Goal: Task Accomplishment & Management: Use online tool/utility

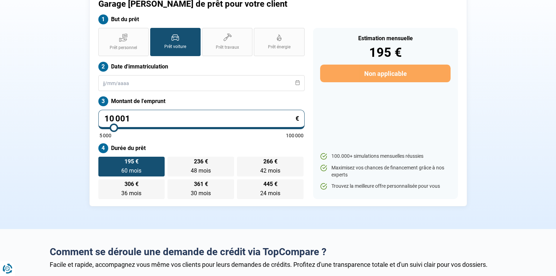
scroll to position [35, 0]
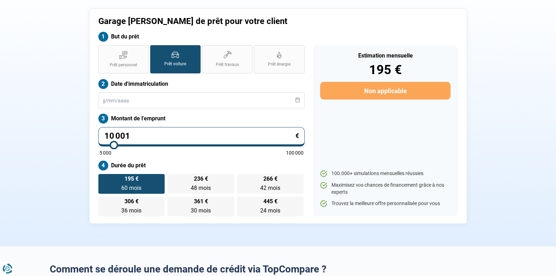
drag, startPoint x: 139, startPoint y: 137, endPoint x: 69, endPoint y: 134, distance: 69.6
click at [69, 134] on div "Garage [PERSON_NAME] de prêt pour votre client But du prêt Prêt personnel Prêt …" at bounding box center [279, 115] width 466 height 215
type input "3"
type input "5000"
type input "30"
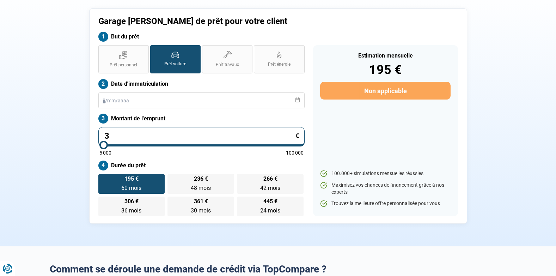
type input "5000"
type input "305"
type input "5000"
type input "3 050"
type input "5000"
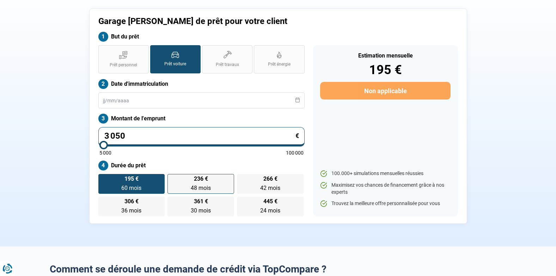
type input "30 500"
type input "30500"
type input "30 500"
click at [46, 161] on div "Garage [PERSON_NAME] de prêt pour votre client But du prêt Prêt personnel Prêt …" at bounding box center [279, 115] width 466 height 215
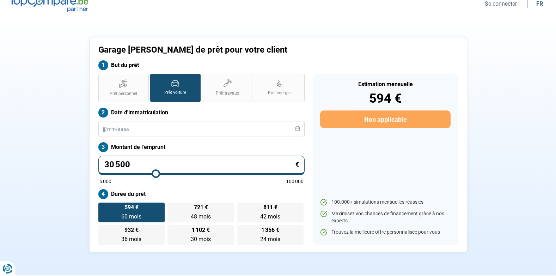
scroll to position [0, 0]
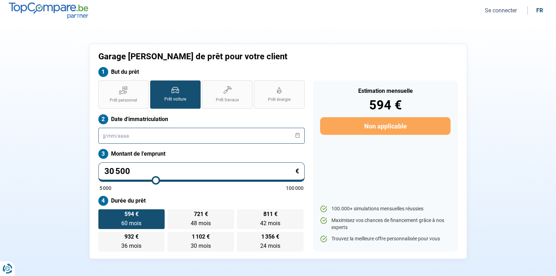
click at [104, 138] on input "text" at bounding box center [201, 136] width 206 height 16
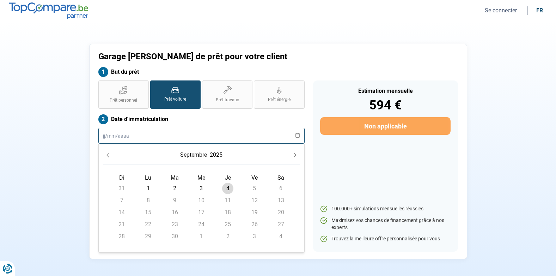
type input "1"
type input "01032023"
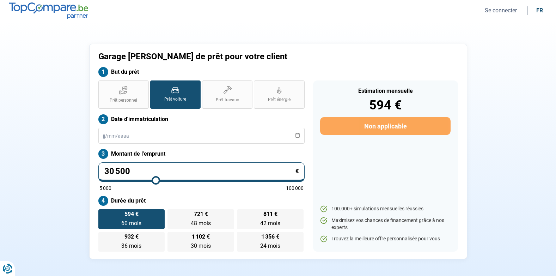
click at [84, 162] on div "Garage [PERSON_NAME] de prêt pour votre client But du prêt Prêt personnel Prêt …" at bounding box center [279, 151] width 466 height 215
click at [299, 133] on icon at bounding box center [297, 135] width 5 height 5
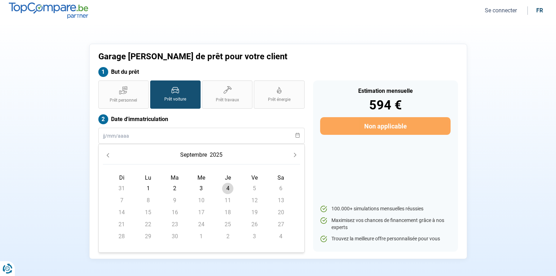
click at [220, 152] on button "2025" at bounding box center [216, 155] width 16 height 13
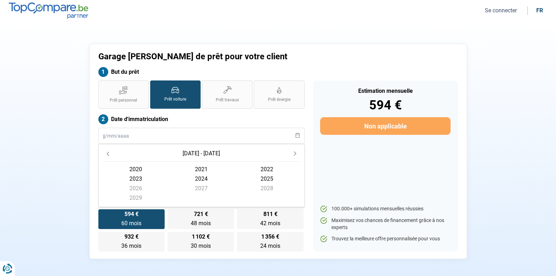
click at [137, 177] on span "2023" at bounding box center [136, 179] width 66 height 10
click at [266, 171] on span "mars" at bounding box center [267, 172] width 66 height 10
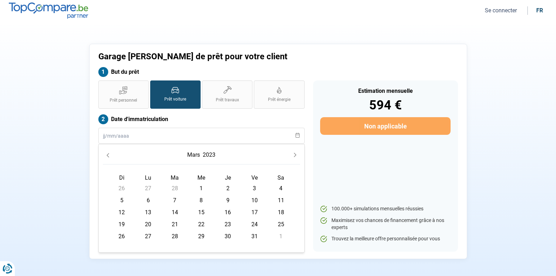
click at [198, 185] on span "1" at bounding box center [201, 188] width 11 height 11
radio input "false"
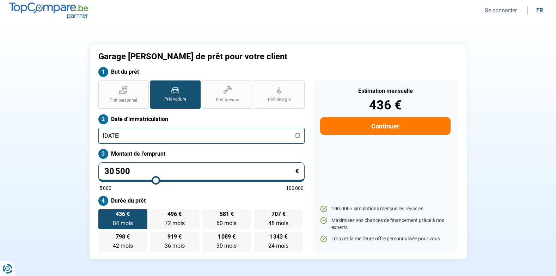
type input "[DATE]"
click at [90, 148] on div "Garage [PERSON_NAME] de prêt pour votre client But du prêt Prêt personnel Prêt …" at bounding box center [278, 151] width 378 height 215
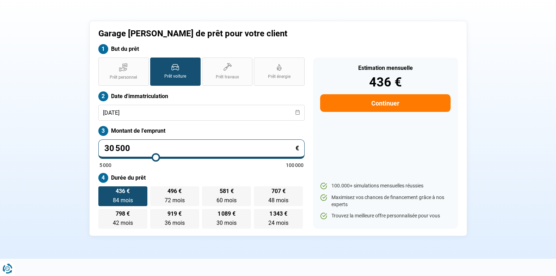
scroll to position [35, 0]
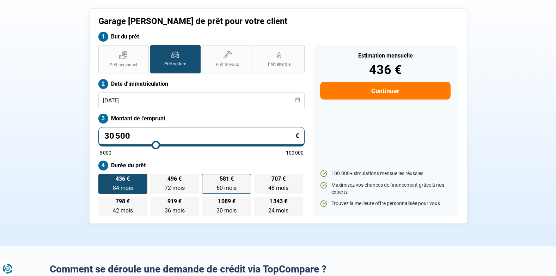
click at [223, 185] on span "60 mois" at bounding box center [227, 188] width 20 height 7
click at [207, 179] on input "581 € 60 mois 60 mois" at bounding box center [204, 176] width 5 height 5
radio input "true"
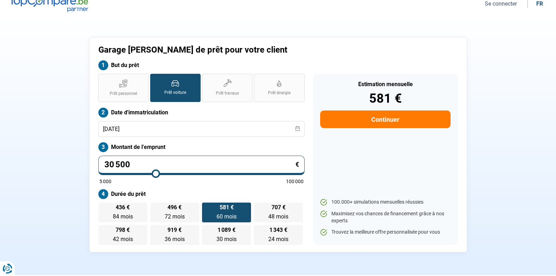
scroll to position [0, 0]
